Goal: Contribute content

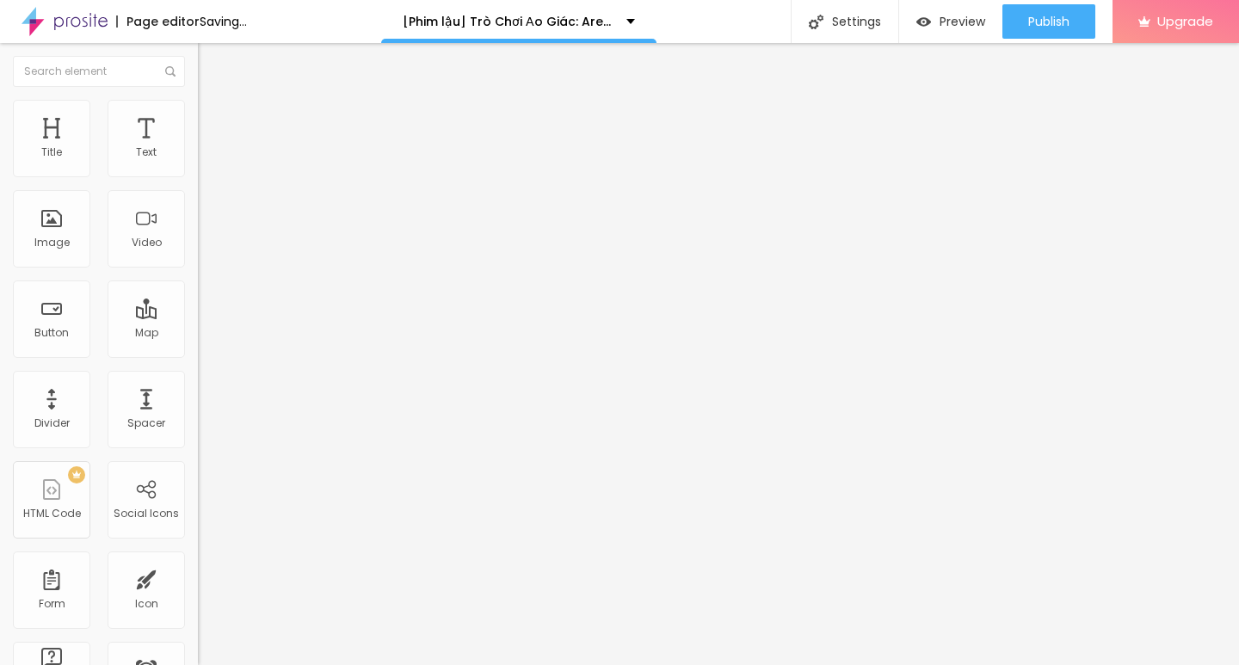
click at [198, 148] on span "Add image" at bounding box center [233, 140] width 71 height 15
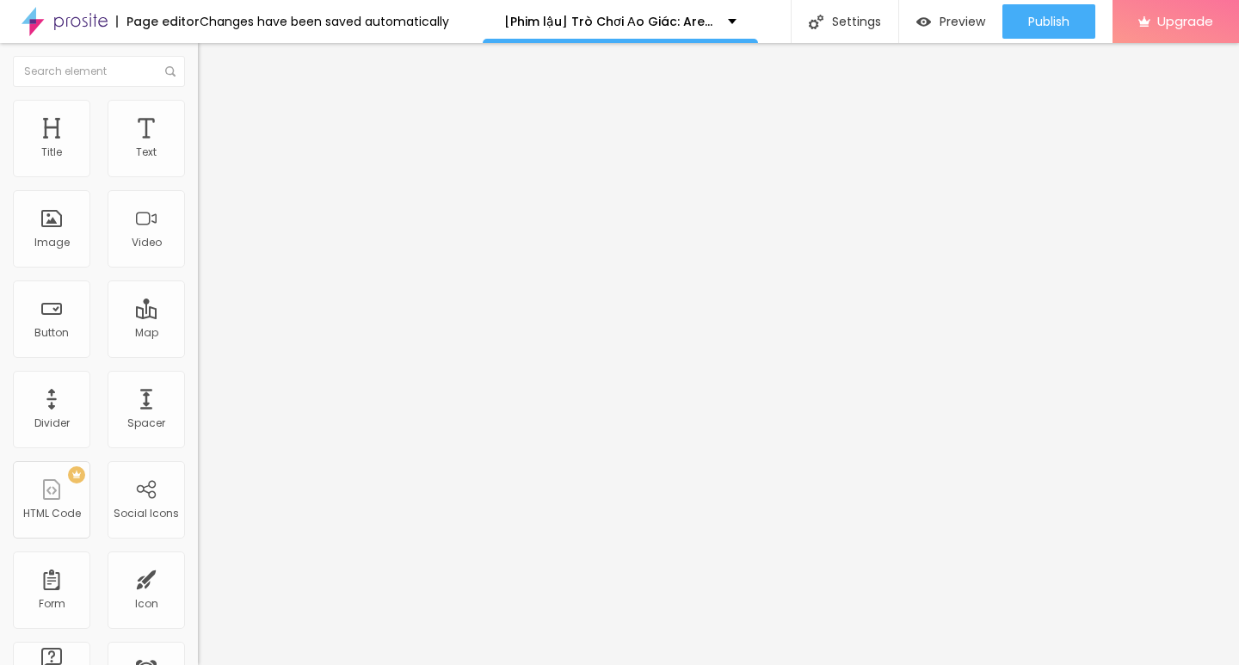
drag, startPoint x: 44, startPoint y: 298, endPoint x: 49, endPoint y: 314, distance: 17.1
click at [198, 174] on input "text" at bounding box center [301, 165] width 206 height 17
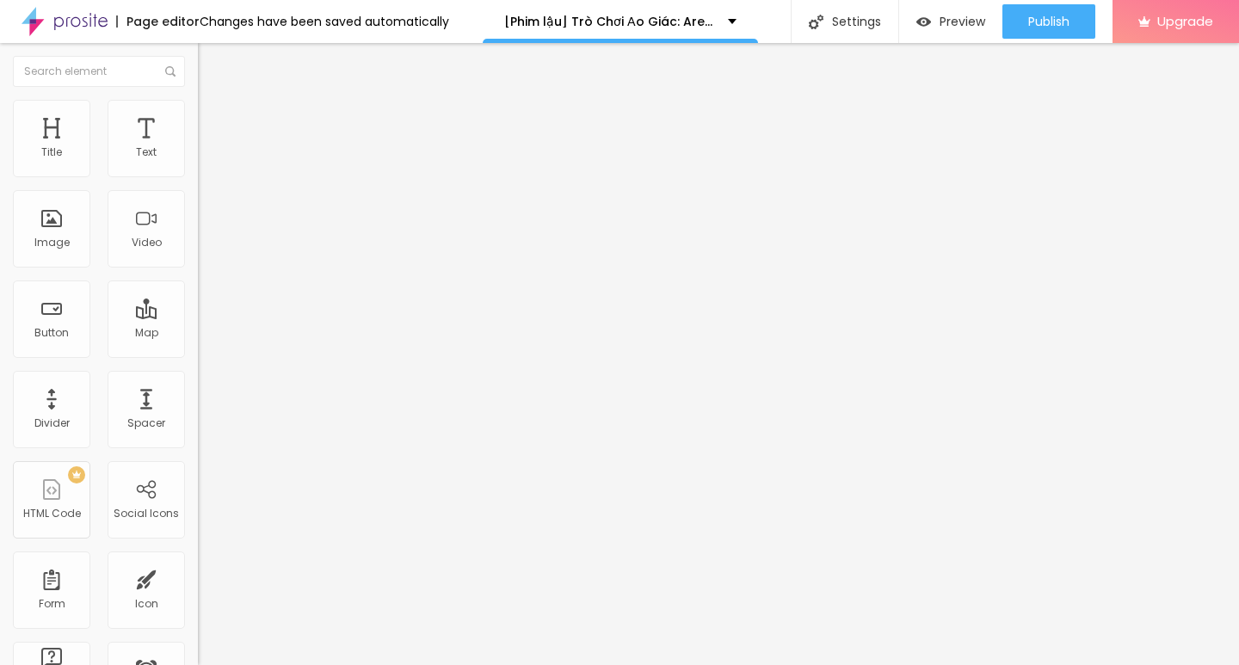
paste input "[Phim lậu] Trò Chơi Ảo Giác: Ares Full HD Vietsub Miễn Phí Online - Motchill"
type input "[Phim lậu] Trò Chơi Ảo Giác: Ares Full HD Vietsub Miễn Phí Online - Motchill"
click at [198, 353] on input "https://" at bounding box center [301, 343] width 206 height 17
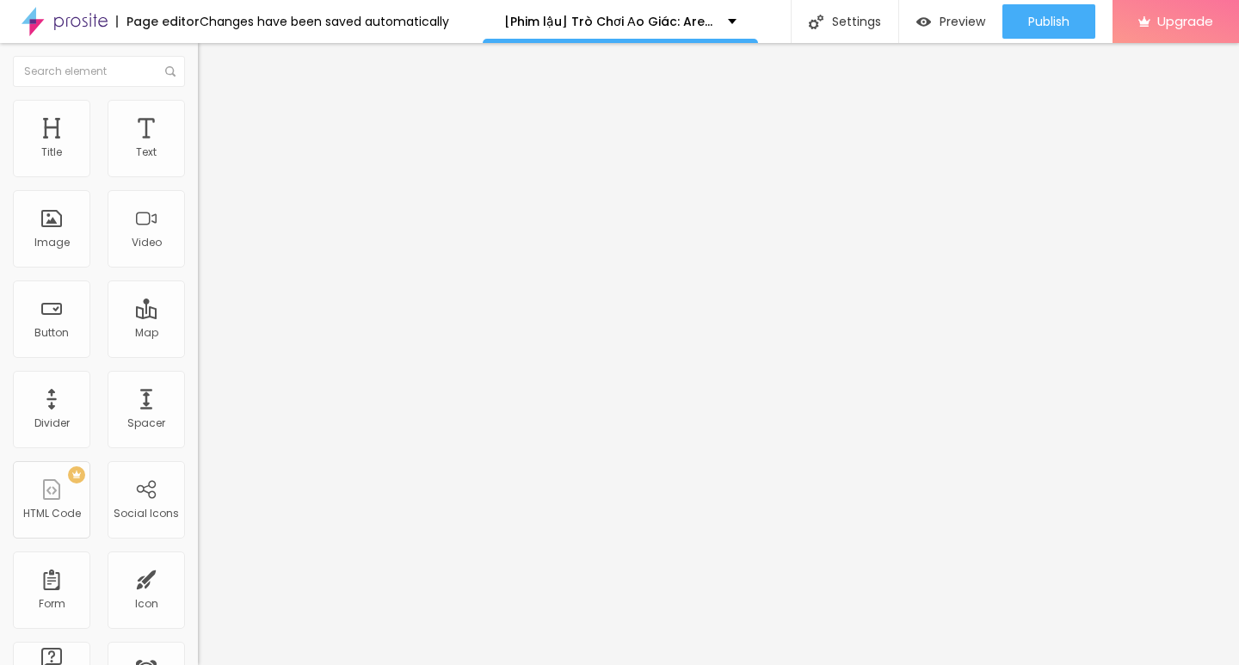
click at [198, 353] on input "https://" at bounding box center [301, 343] width 206 height 17
paste input "[DOMAIN_NAME][URL]"
type input "[URL][DOMAIN_NAME]"
click at [198, 393] on div "Change image Image description (Alt) [Phim lậu] Trò Chơi Ảo Giác: Ares Full HD …" at bounding box center [297, 263] width 198 height 259
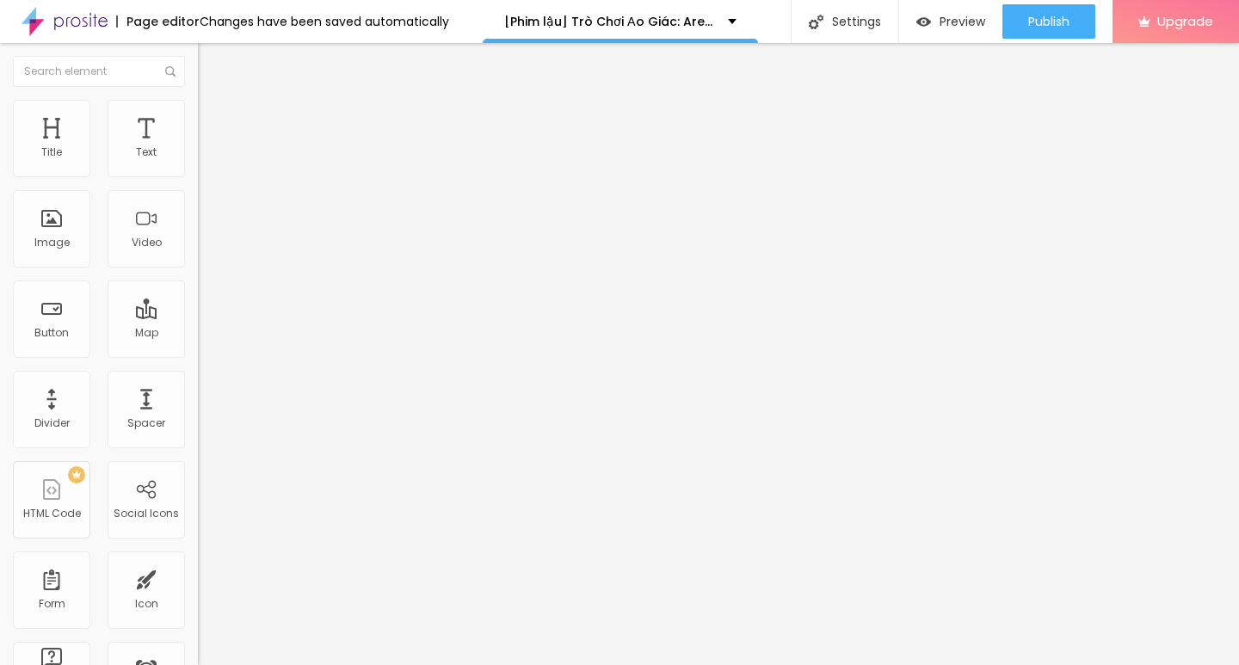
drag, startPoint x: 22, startPoint y: 58, endPoint x: 42, endPoint y: 65, distance: 22.0
click at [211, 57] on img "button" at bounding box center [218, 63] width 14 height 14
click at [198, 162] on input "Click me" at bounding box center [301, 153] width 206 height 17
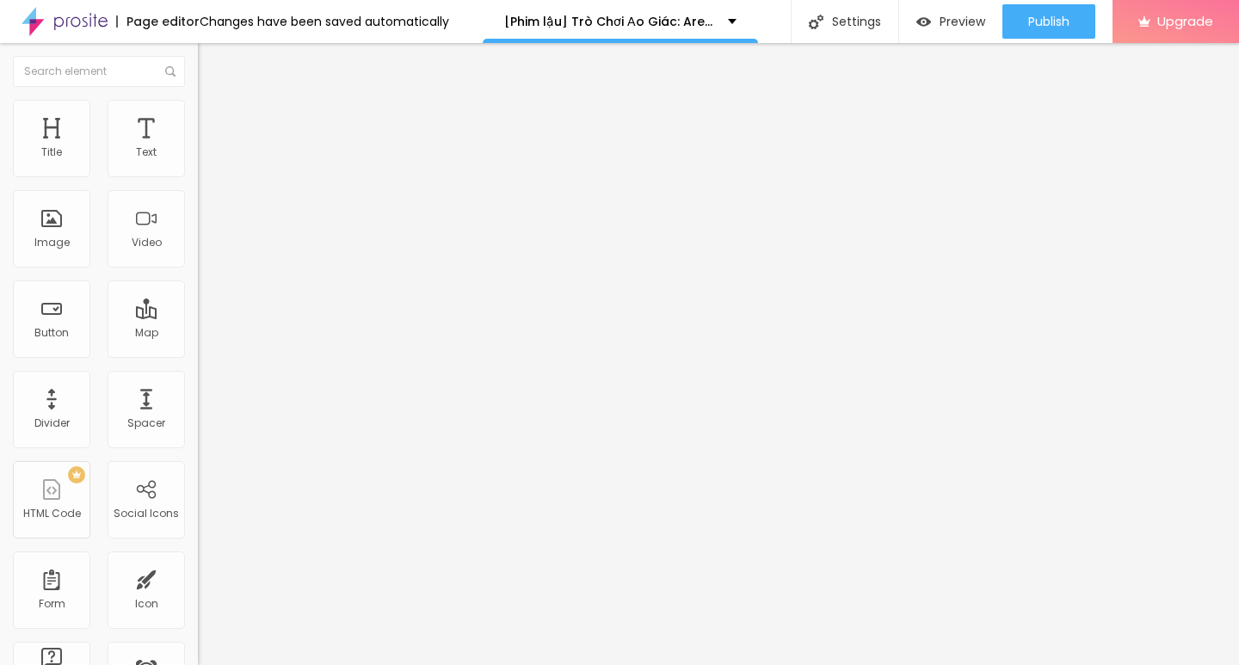
paste input "▶️ Xem Phim ➤➤ Trò Chơi Ảo Giác: Ares (2025) Vietsub Full [HD]"
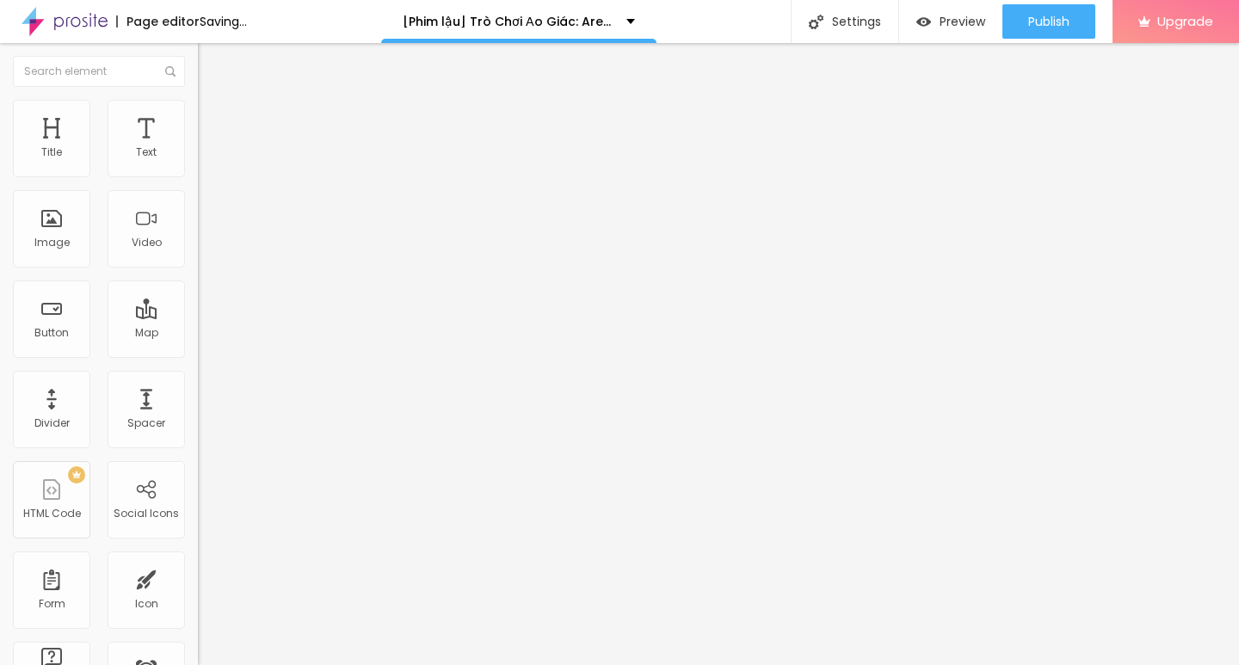
type input "▶️ Xem Phim ➤➤ Trò Chơi Ảo Giác: Ares (2025) Vietsub Full [HD]"
click at [198, 354] on input "https://" at bounding box center [301, 345] width 206 height 17
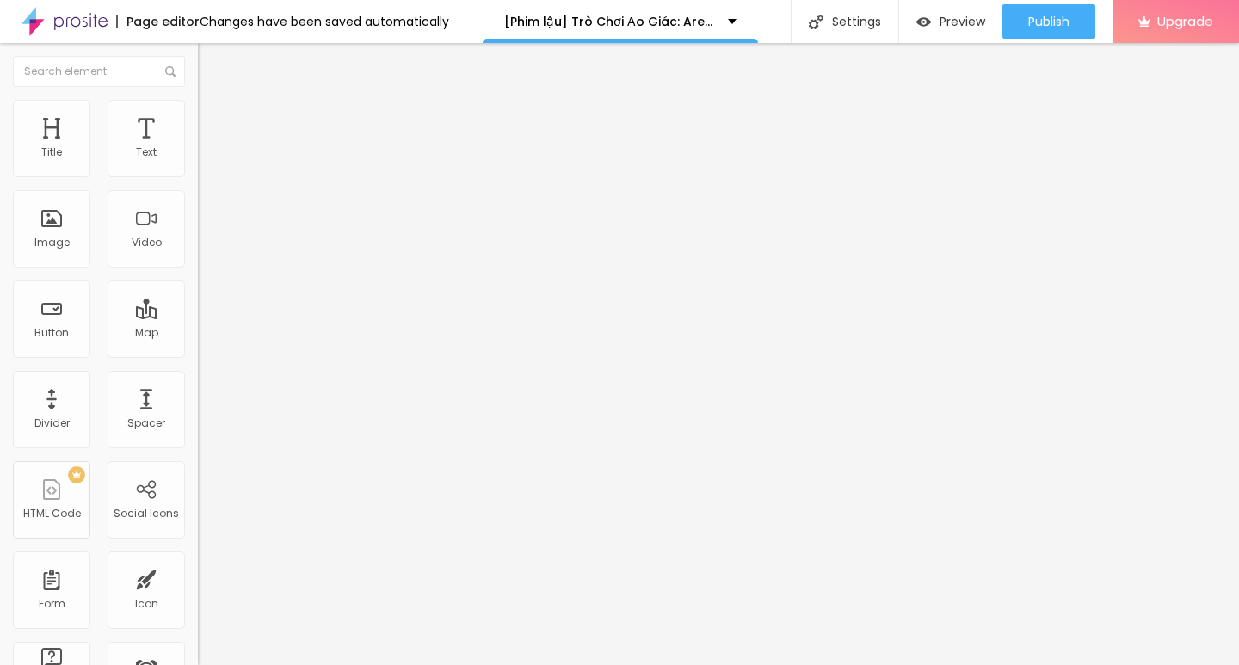
type input "[URL][DOMAIN_NAME]"
click at [198, 376] on div at bounding box center [297, 376] width 198 height 0
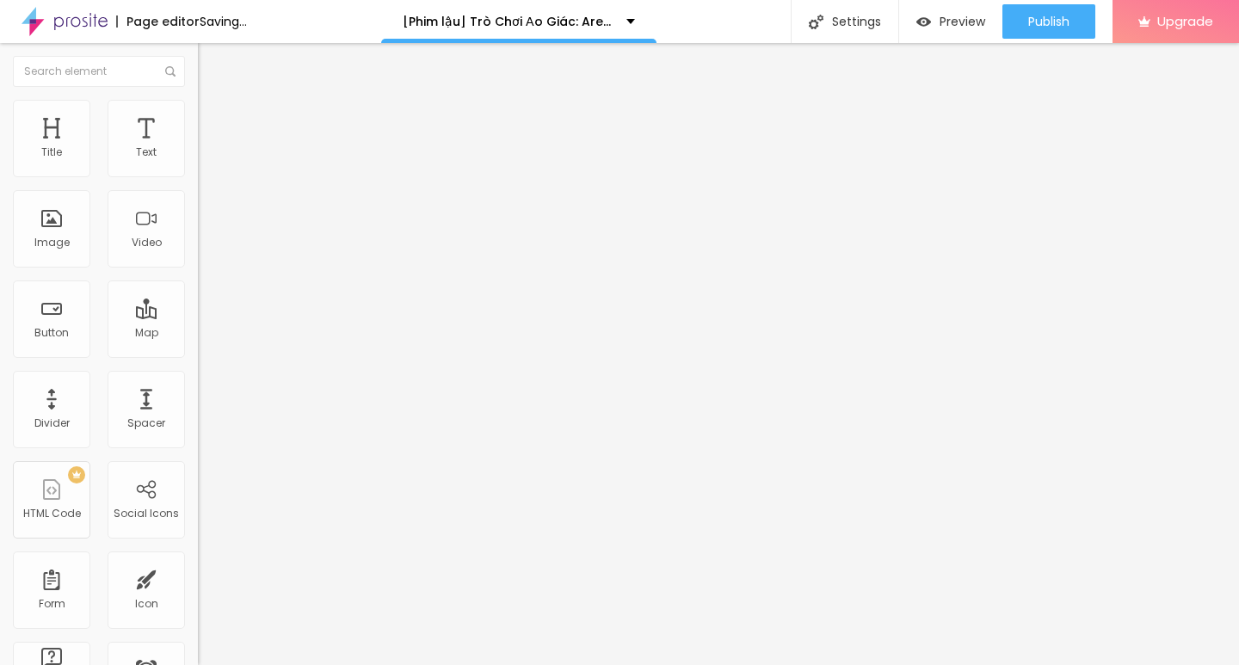
click at [198, 206] on img at bounding box center [204, 200] width 12 height 12
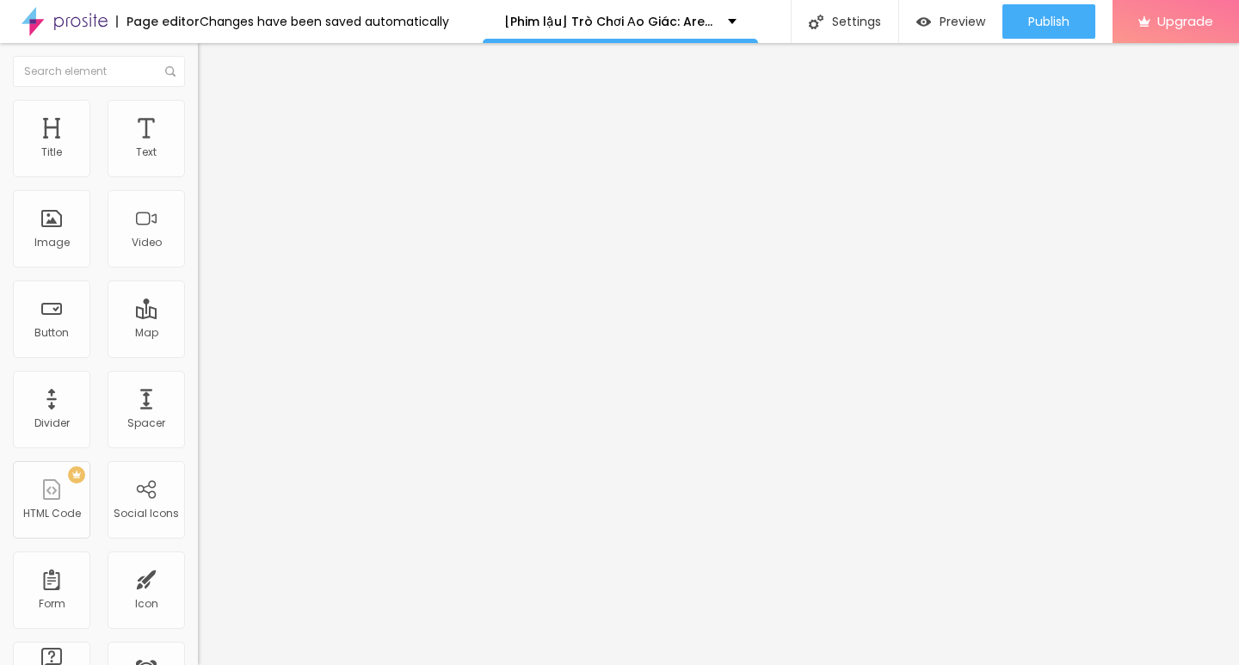
click at [198, 162] on input "Click me" at bounding box center [301, 153] width 206 height 17
click at [198, 162] on input "text" at bounding box center [301, 153] width 206 height 17
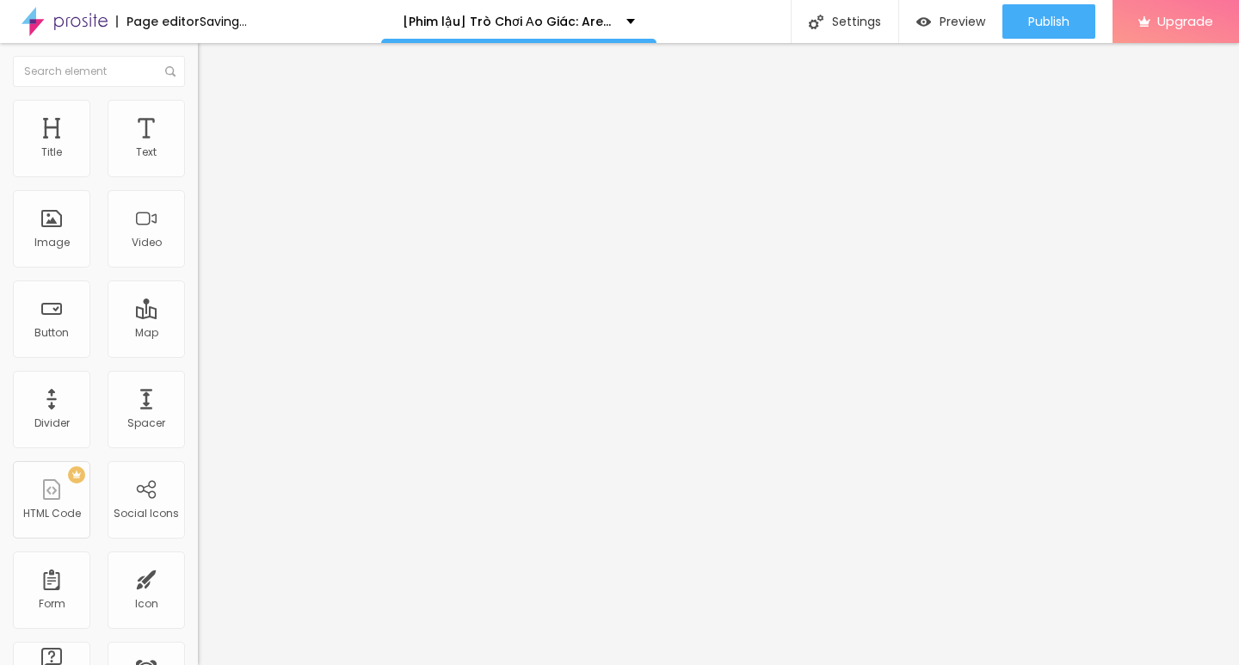
type input "▶️ Xem Phim ➤➤ Trò Chơi Ảo Giác: Ares (2025) Vietsub Full [HD]"
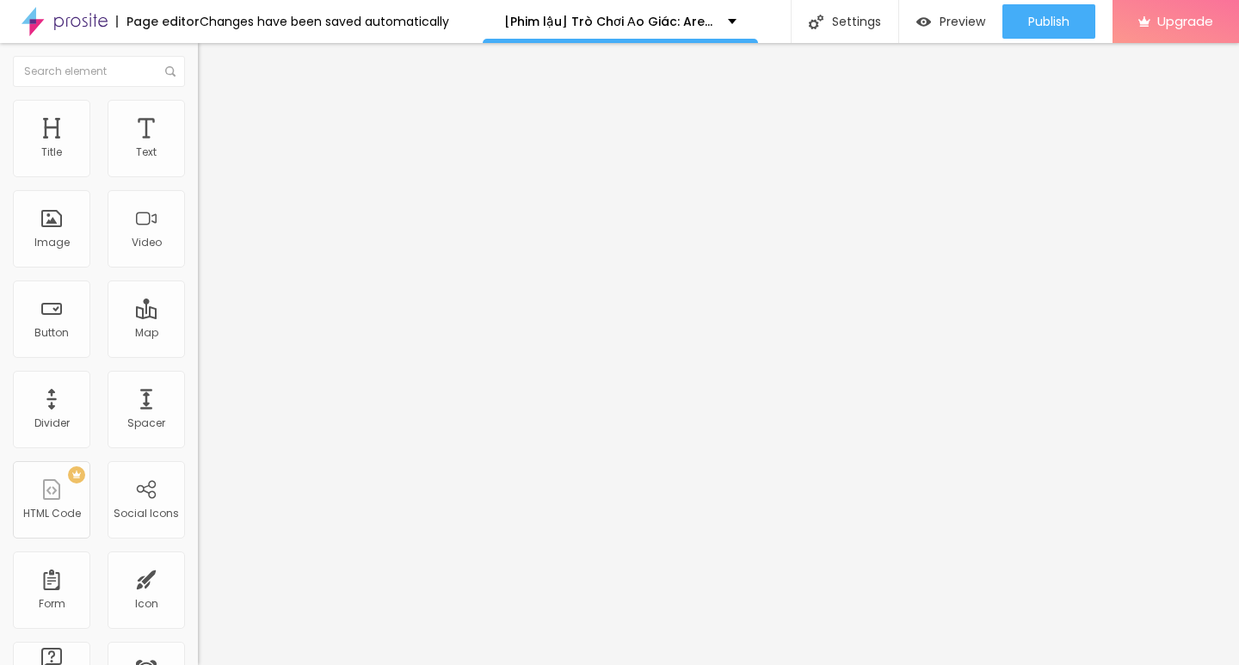
click at [198, 354] on input "https://" at bounding box center [301, 345] width 206 height 17
type input "[URL][DOMAIN_NAME]"
click at [198, 385] on div "Open in new tab" at bounding box center [297, 380] width 198 height 9
click at [198, 206] on img at bounding box center [204, 200] width 12 height 12
click at [198, 53] on button "Edit Button" at bounding box center [297, 63] width 198 height 40
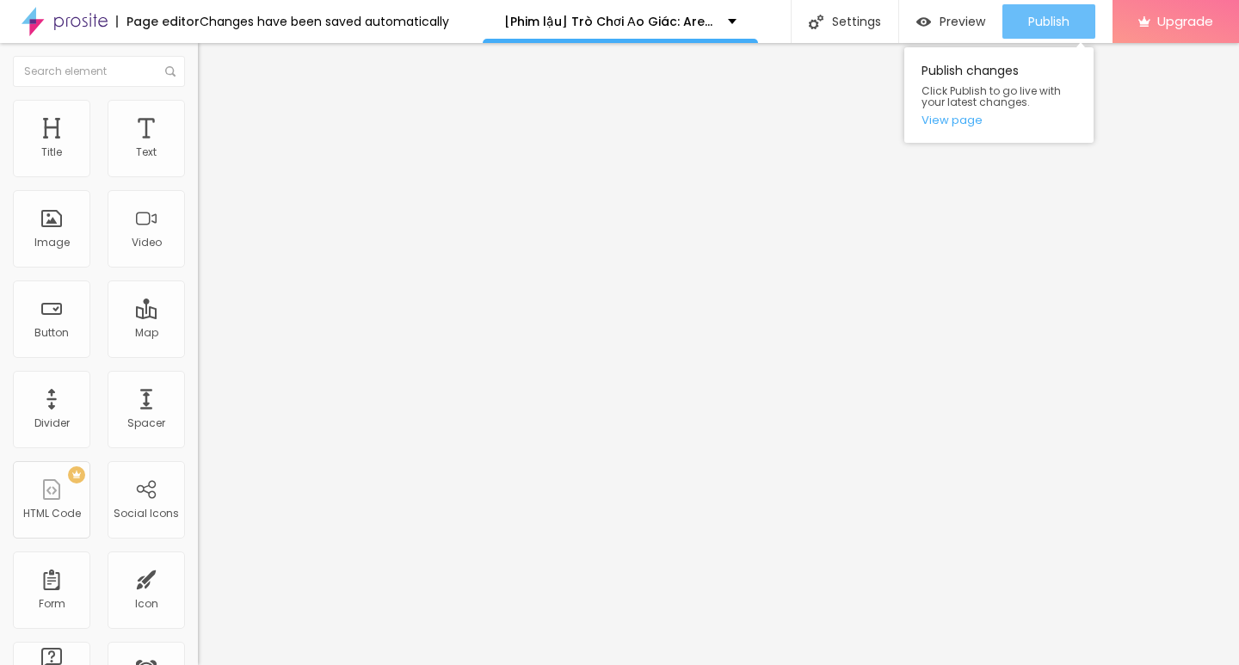
click at [1034, 21] on span "Publish" at bounding box center [1048, 22] width 41 height 14
